Goal: Task Accomplishment & Management: Manage account settings

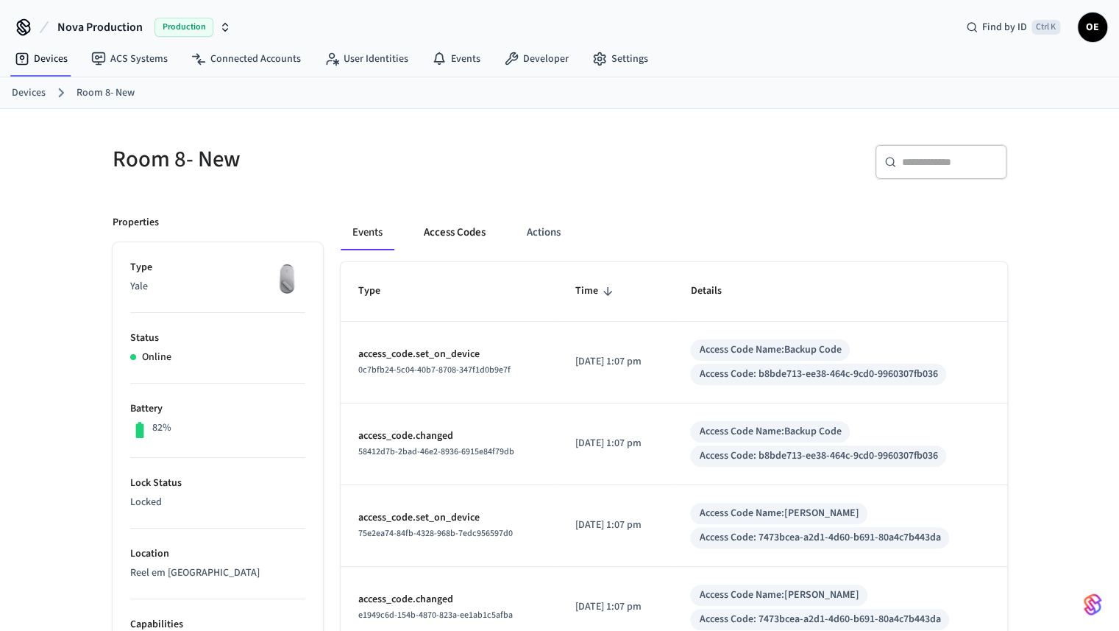
click at [462, 239] on button "Access Codes" at bounding box center [454, 232] width 85 height 35
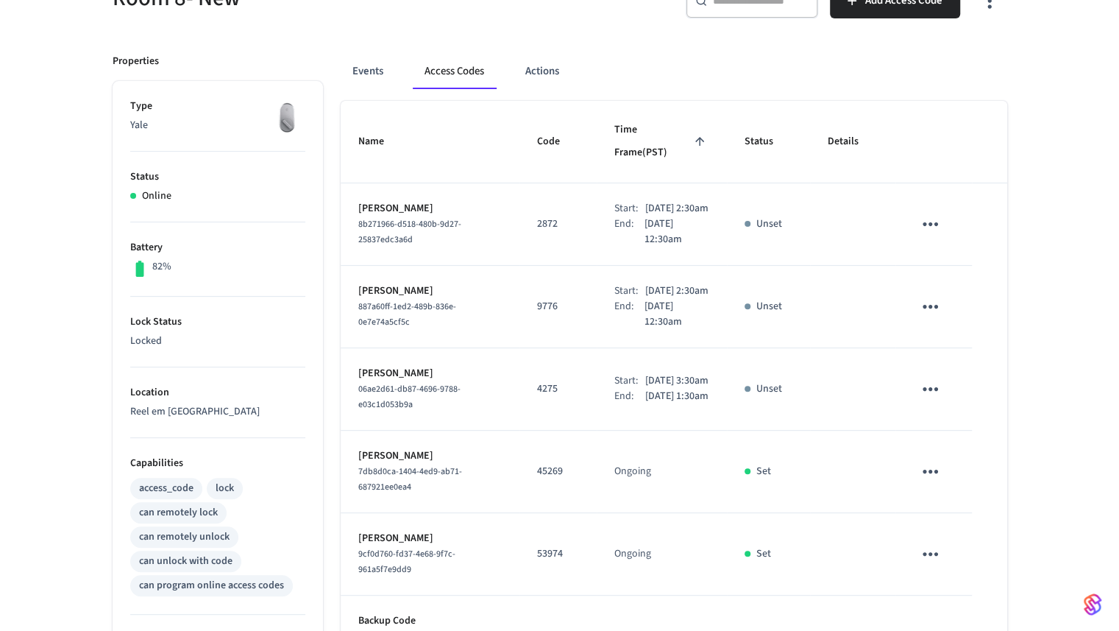
scroll to position [147, 0]
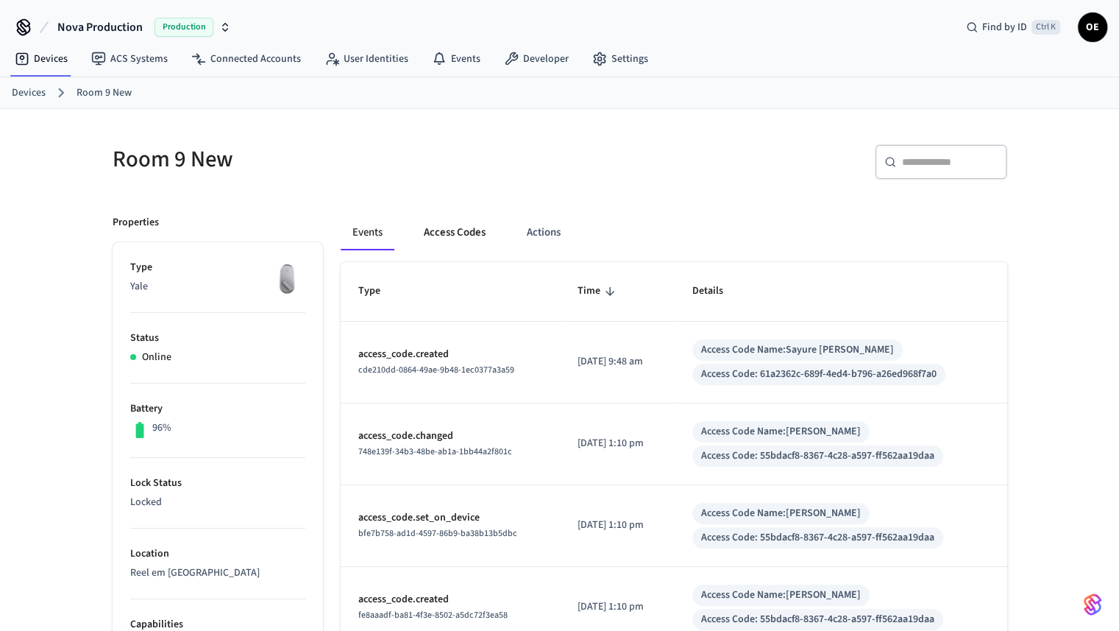
click at [481, 236] on button "Access Codes" at bounding box center [454, 232] width 85 height 35
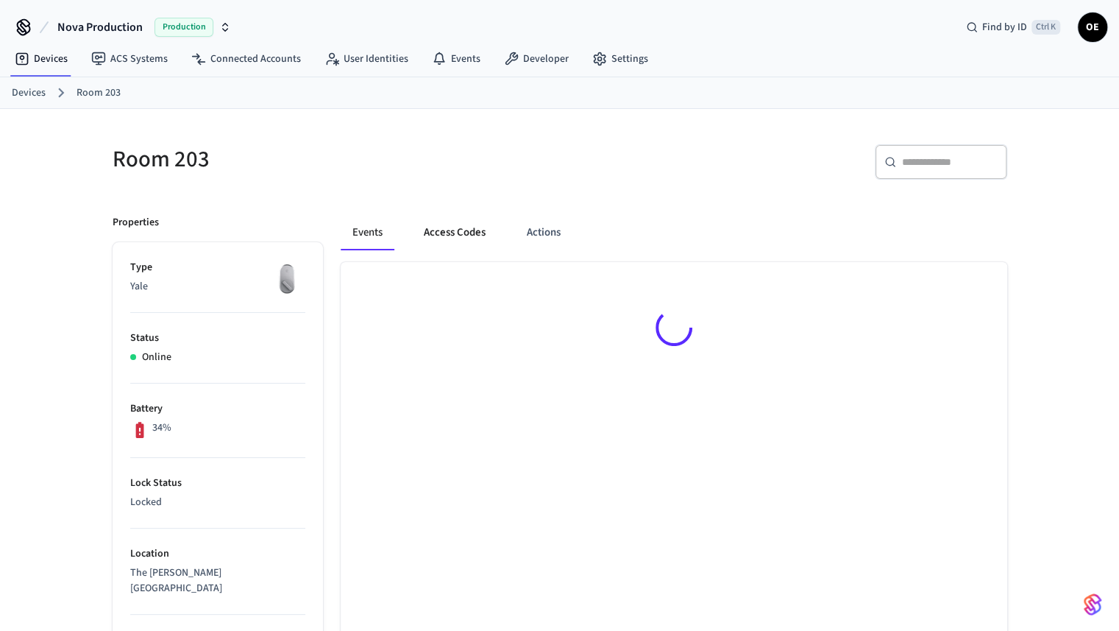
click at [455, 238] on button "Access Codes" at bounding box center [454, 232] width 85 height 35
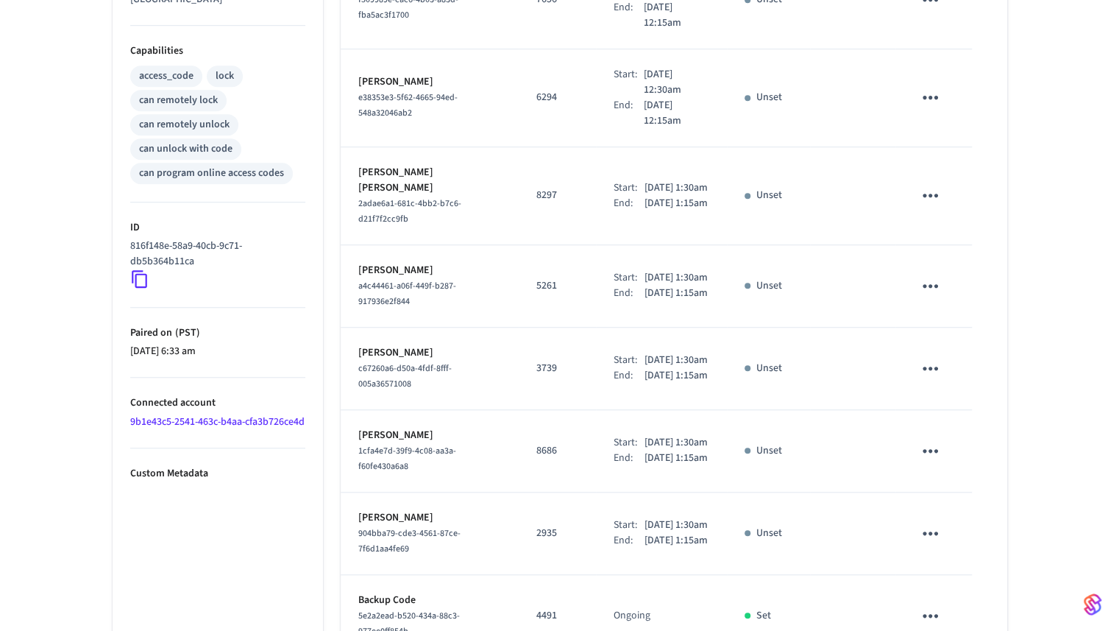
scroll to position [721, 0]
